Goal: Transaction & Acquisition: Purchase product/service

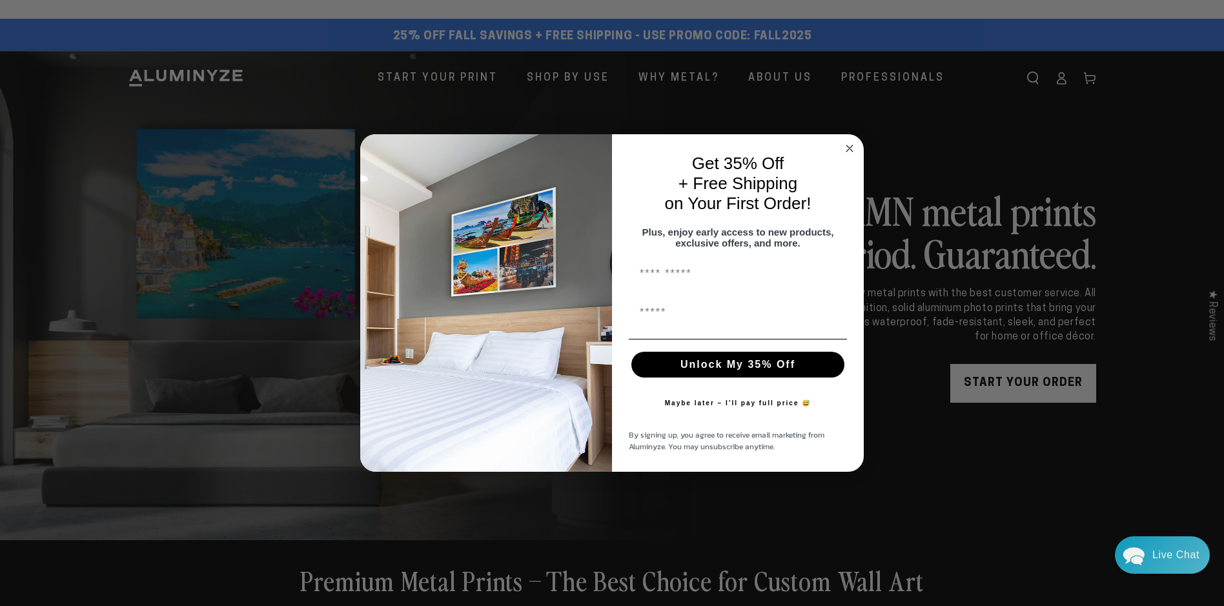
click at [850, 145] on icon "Close dialog" at bounding box center [849, 148] width 6 height 6
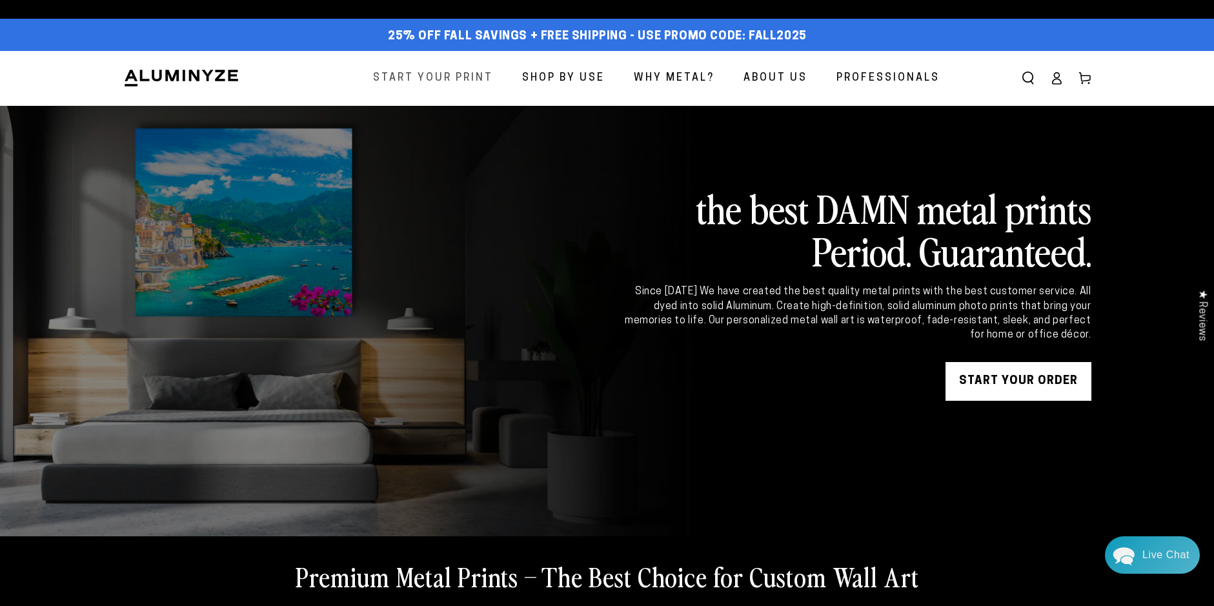
click at [438, 76] on span "Start Your Print" at bounding box center [433, 78] width 120 height 19
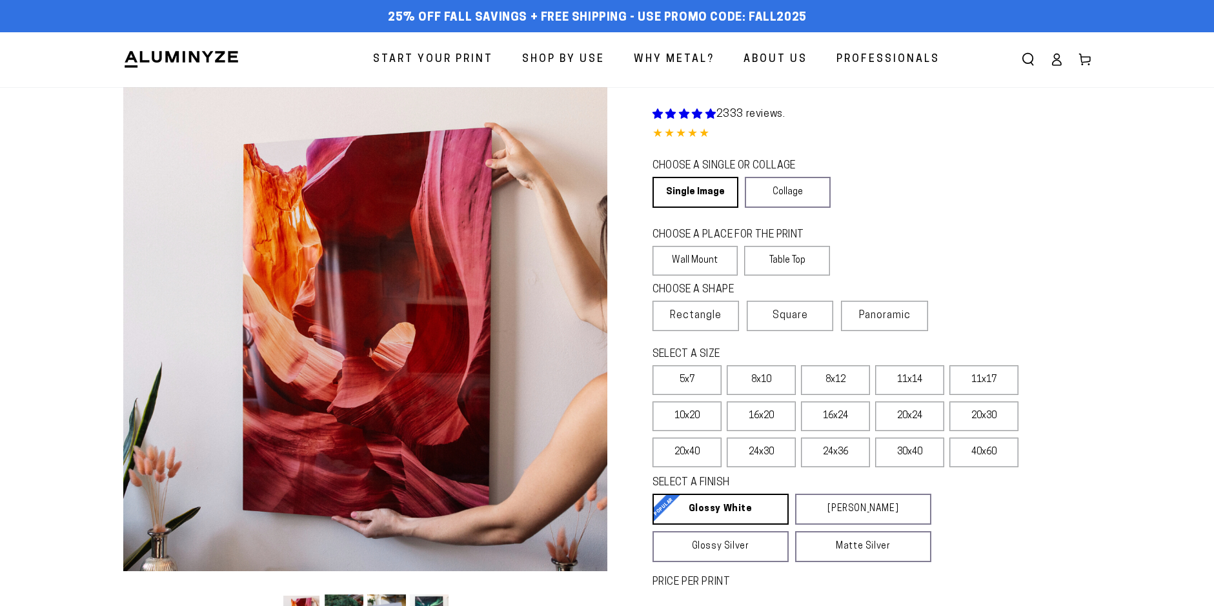
select select "**********"
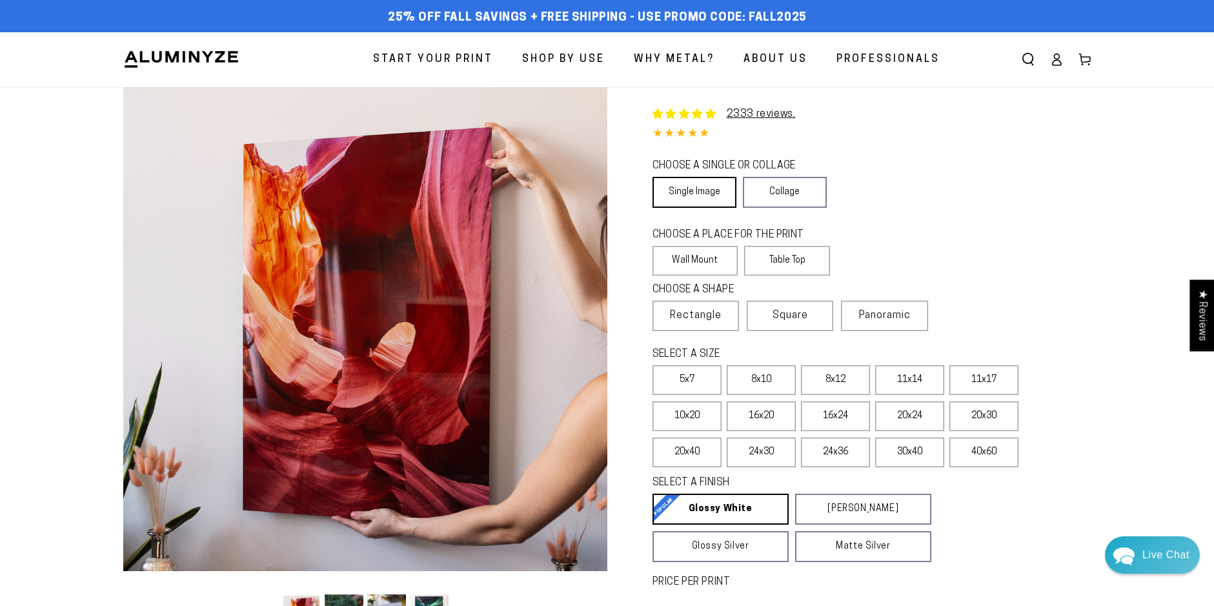
click at [693, 195] on link "Single Image" at bounding box center [695, 192] width 84 height 31
click at [792, 260] on label "Table Top" at bounding box center [787, 261] width 86 height 30
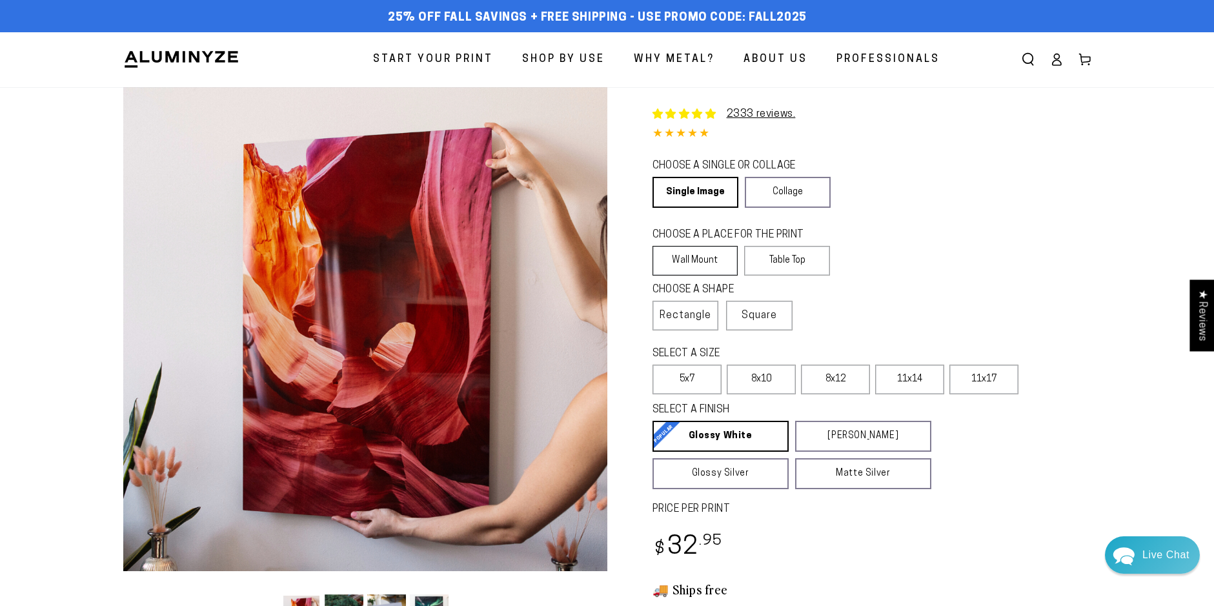
click at [689, 256] on label "Wall Mount" at bounding box center [696, 261] width 86 height 30
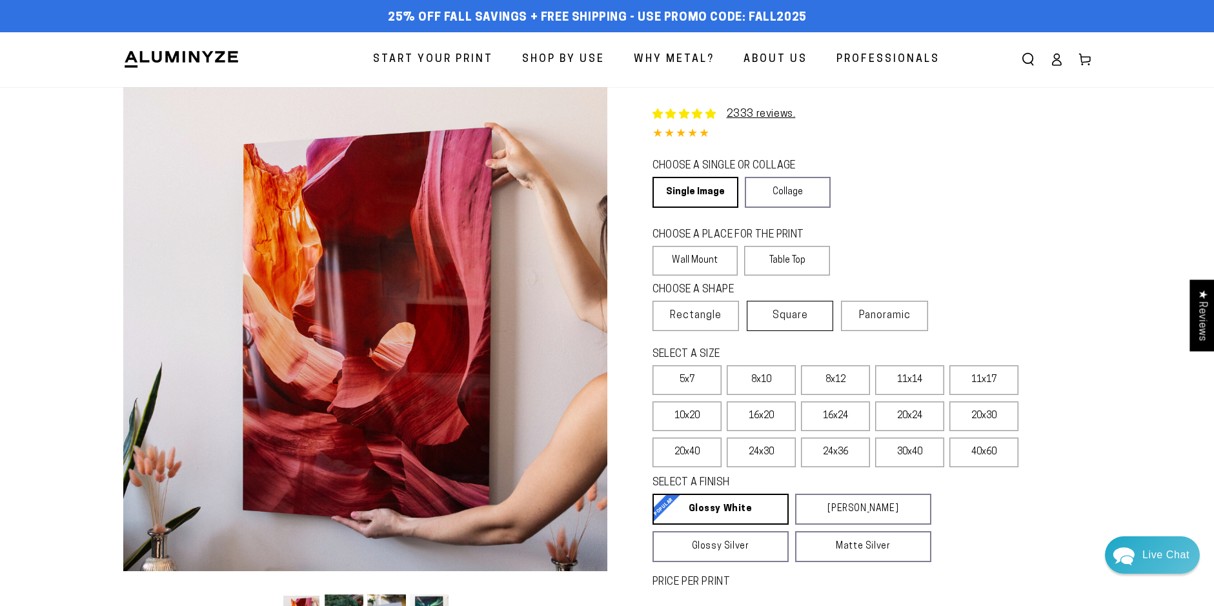
click at [793, 318] on span "Square" at bounding box center [791, 315] width 36 height 15
